Goal: Task Accomplishment & Management: Complete application form

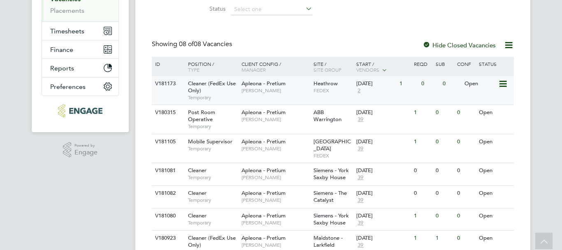
scroll to position [139, 0]
click at [257, 84] on span "Apleona - Pretium" at bounding box center [263, 83] width 44 height 7
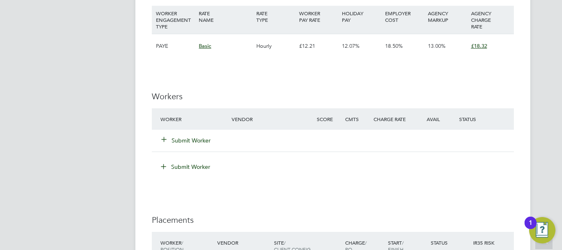
scroll to position [740, 0]
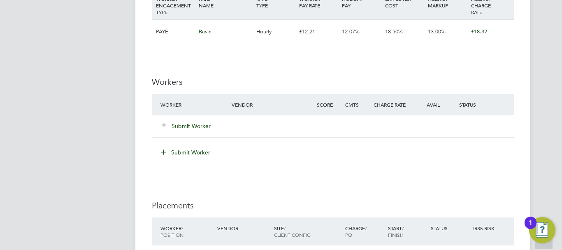
click at [187, 126] on button "Submit Worker" at bounding box center [186, 126] width 49 height 8
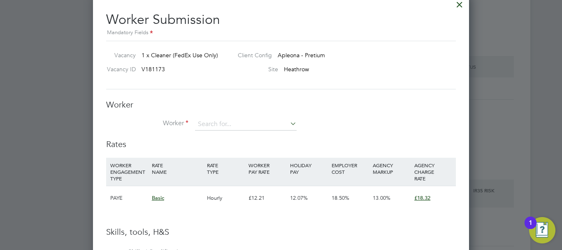
scroll to position [699, 0]
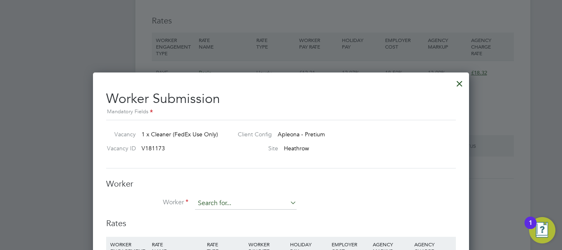
click at [219, 201] on input at bounding box center [246, 203] width 102 height 12
click at [241, 212] on li "Margarit a Mincenko" at bounding box center [246, 214] width 102 height 11
type input "Margarita Mincenko"
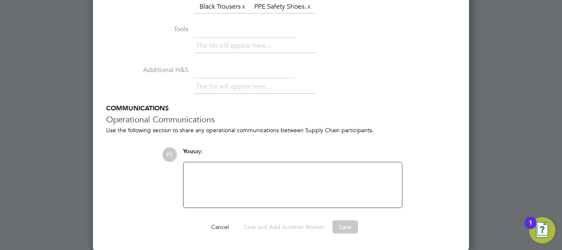
scroll to position [1275, 0]
click at [230, 178] on div at bounding box center [292, 184] width 209 height 35
click at [317, 143] on ul "Skills / Qualifications The list will appear here... All staff must wear – Safe…" at bounding box center [281, 80] width 350 height 253
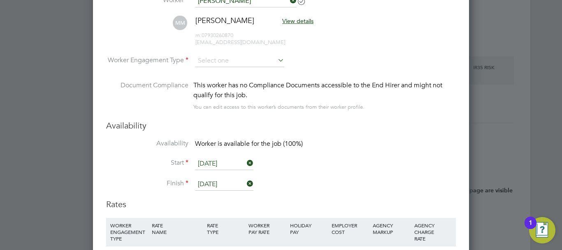
scroll to position [864, 0]
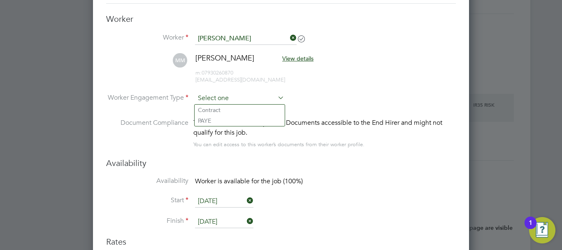
click at [223, 97] on input at bounding box center [239, 98] width 89 height 12
click at [215, 123] on li "PAYE" at bounding box center [240, 120] width 90 height 11
type input "PAYE"
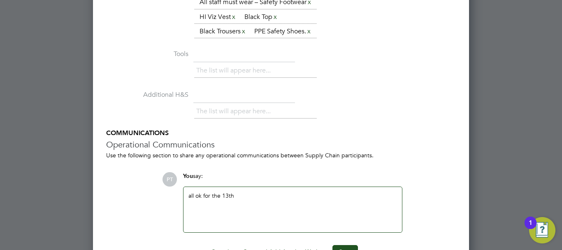
scroll to position [1296, 0]
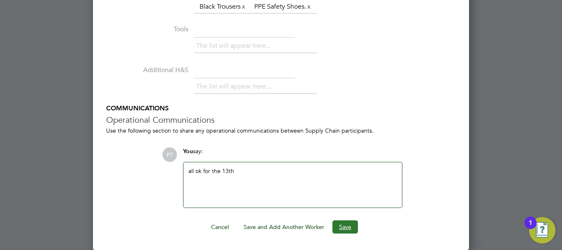
click at [343, 227] on button "Save" at bounding box center [344, 226] width 25 height 13
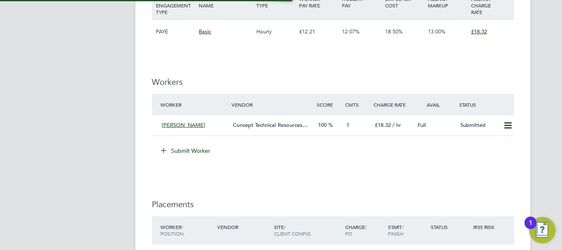
scroll to position [24, 58]
